Goal: Task Accomplishment & Management: Use online tool/utility

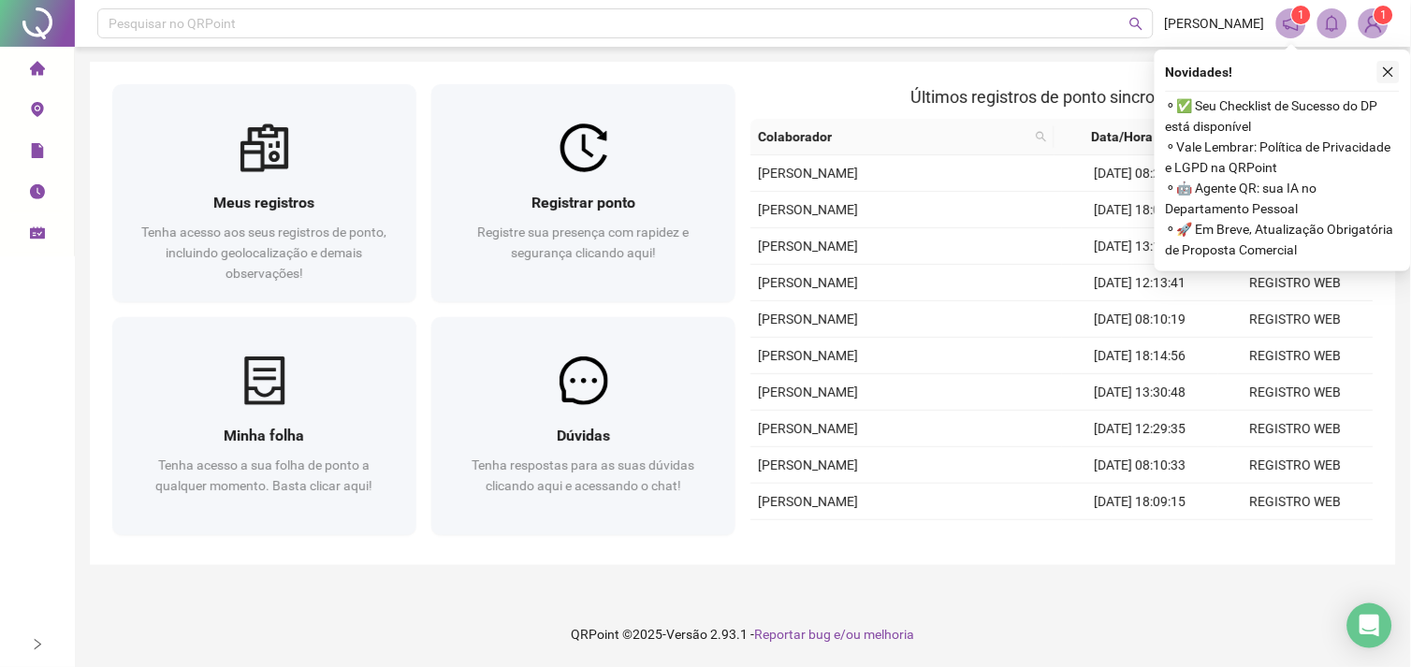
click at [1397, 71] on button "button" at bounding box center [1388, 72] width 22 height 22
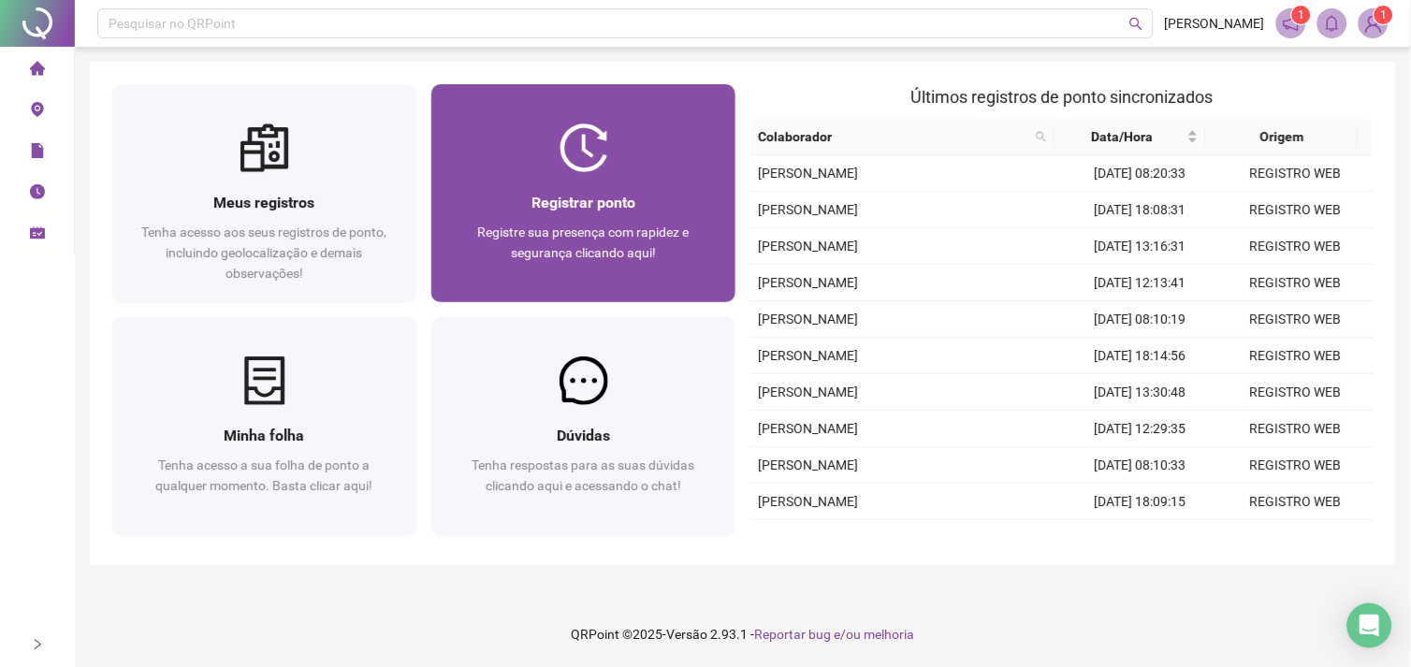
click at [582, 203] on span "Registrar ponto" at bounding box center [583, 203] width 104 height 18
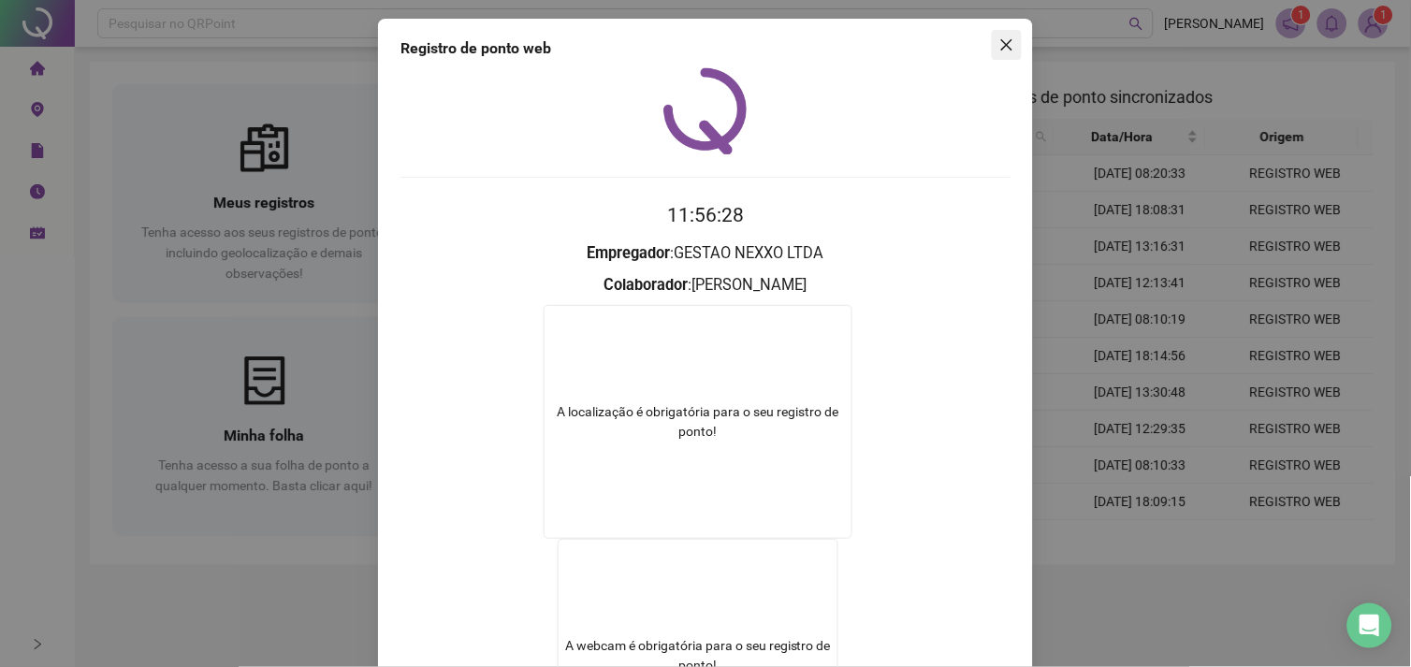
click at [1003, 50] on icon "close" at bounding box center [1006, 44] width 15 height 15
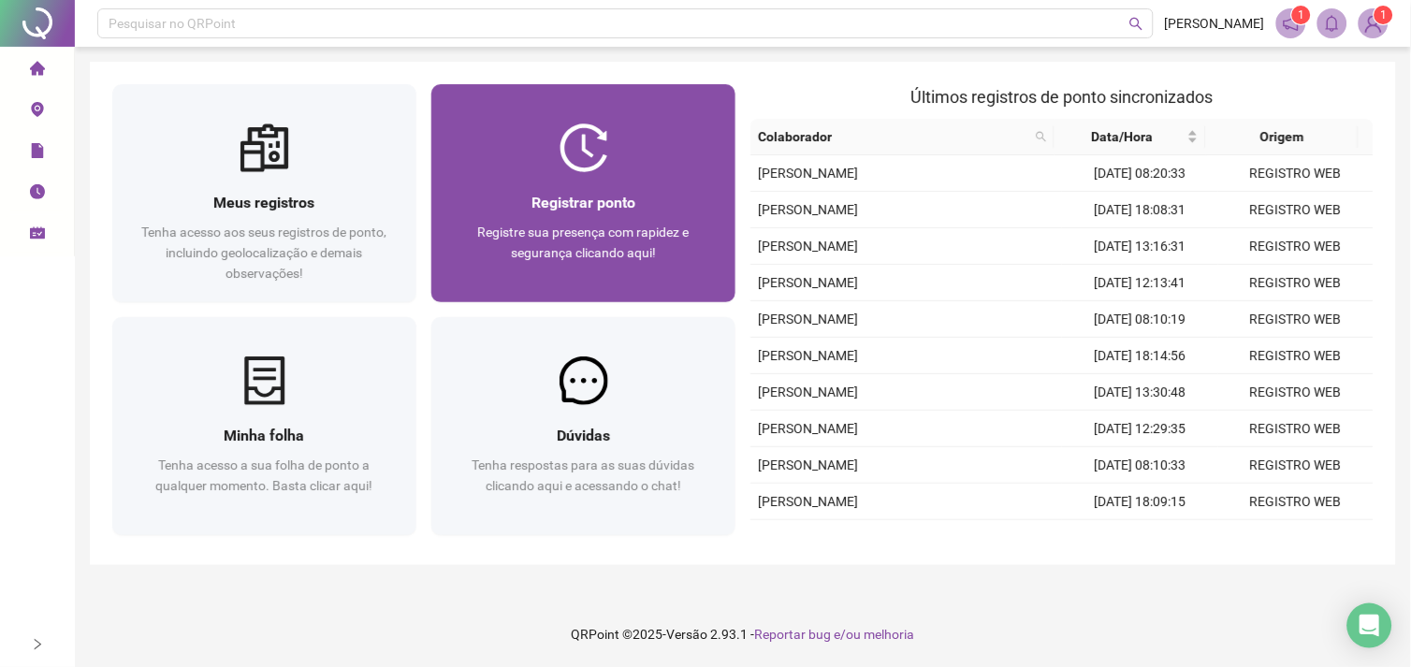
click at [589, 152] on img at bounding box center [583, 147] width 49 height 49
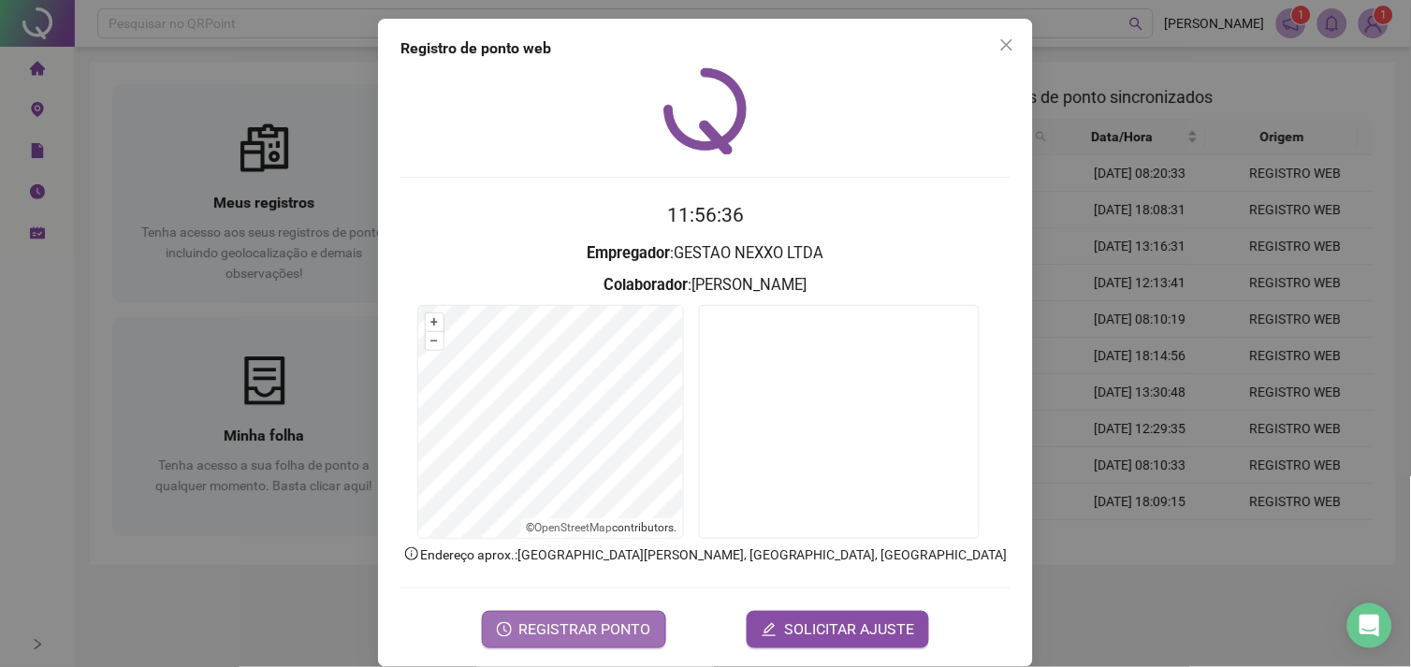
click at [617, 638] on span "REGISTRAR PONTO" at bounding box center [585, 629] width 132 height 22
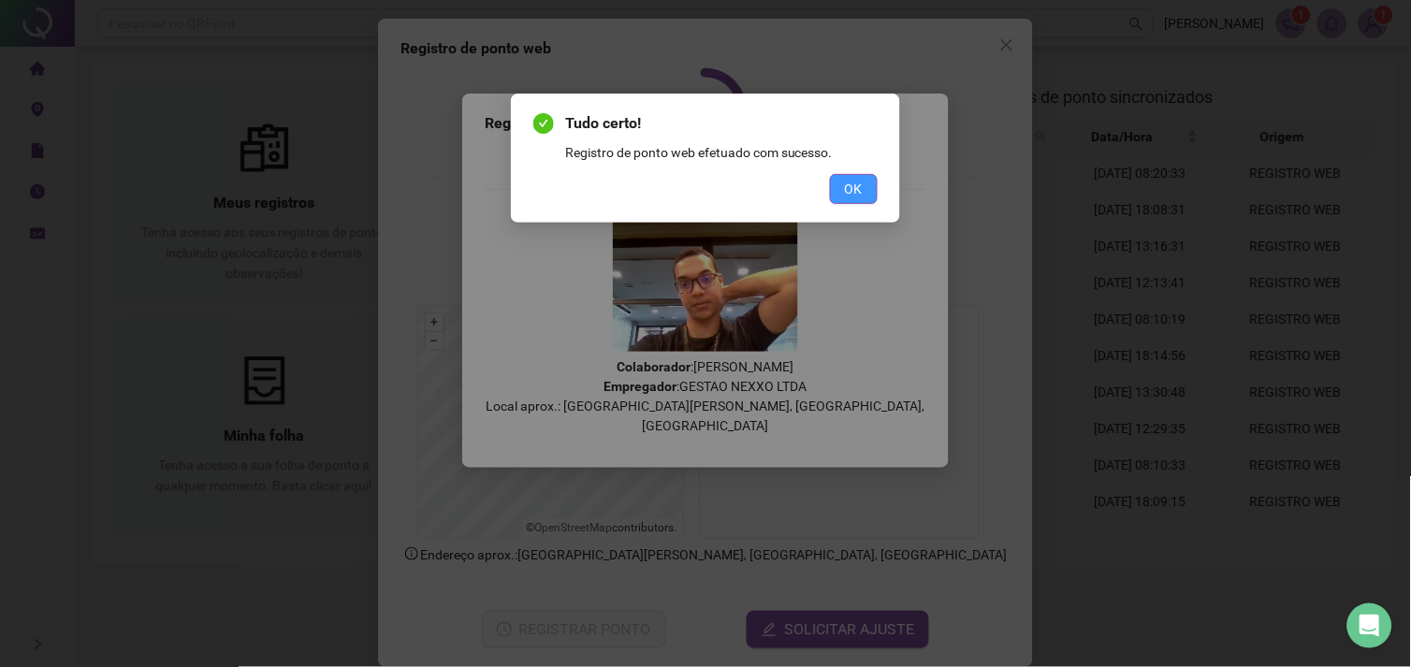
click at [853, 181] on span "OK" at bounding box center [854, 189] width 18 height 21
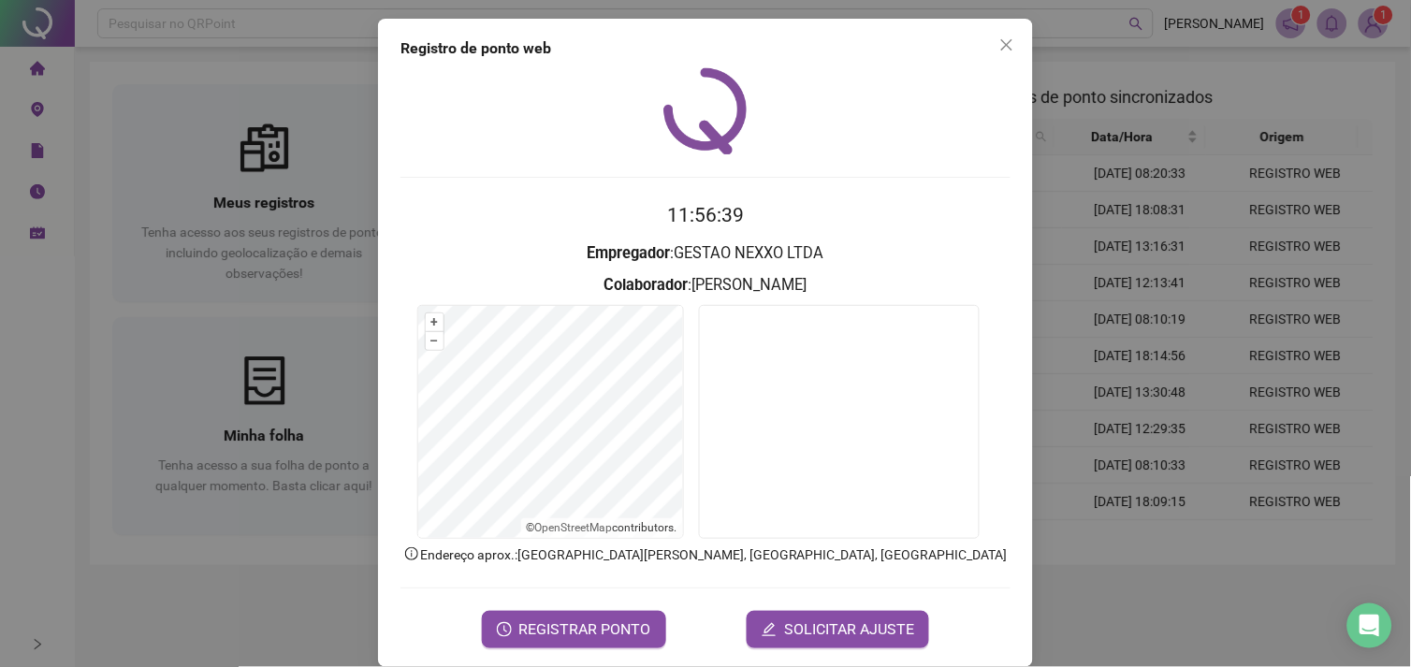
click at [1008, 38] on span "Close" at bounding box center [1007, 44] width 30 height 15
